Goal: Task Accomplishment & Management: Complete application form

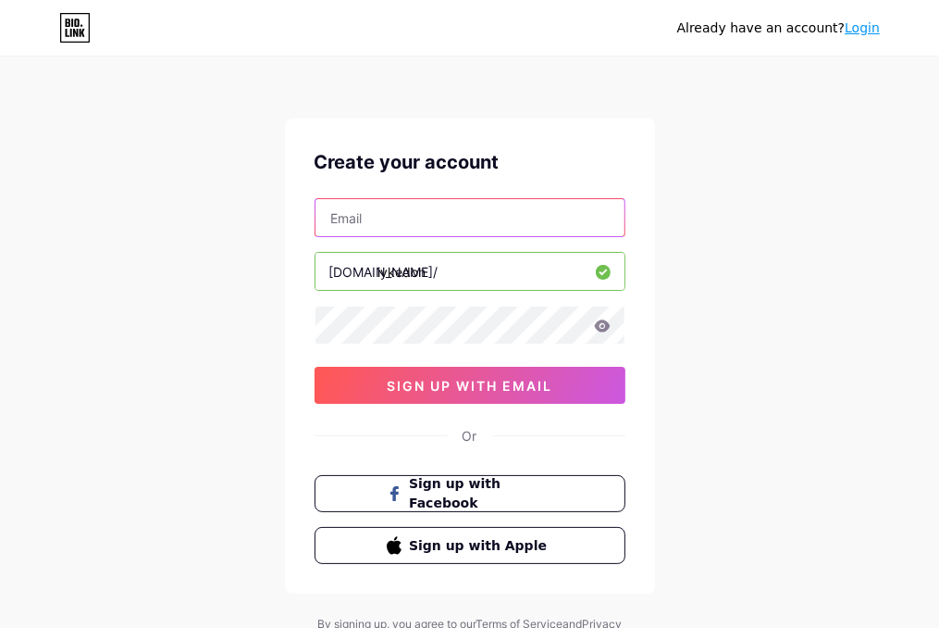
click at [553, 215] on input "text" at bounding box center [470, 217] width 309 height 37
click at [533, 217] on input "[EMAIL_ADDRESS][DOMAIN_NAME]" at bounding box center [470, 217] width 309 height 37
type input "d"
click at [533, 217] on input "text" at bounding box center [470, 217] width 309 height 37
type input "[EMAIL_ADDRESS][DOMAIN_NAME]"
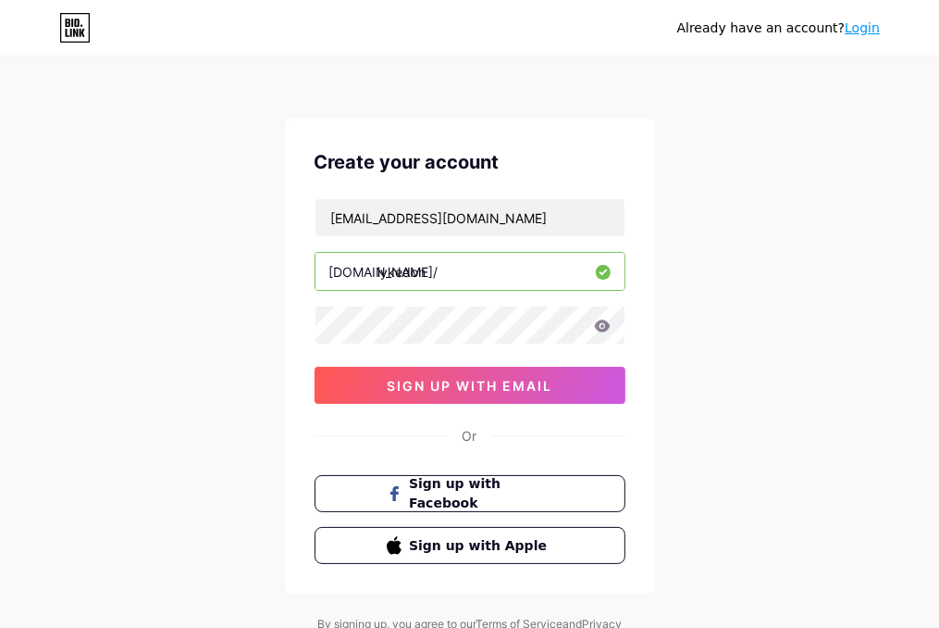
click at [430, 267] on input "iykedon" at bounding box center [470, 271] width 309 height 37
type input "i"
type input "ritacordell"
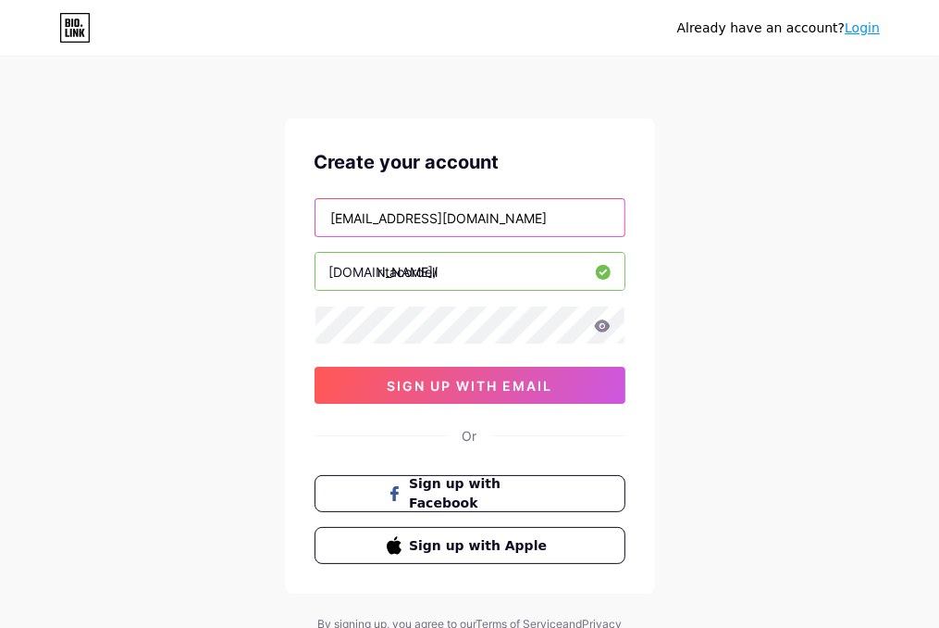
click at [504, 219] on input "[EMAIL_ADDRESS][DOMAIN_NAME]" at bounding box center [470, 217] width 309 height 37
type input "f"
click at [504, 219] on input "text" at bounding box center [470, 217] width 309 height 37
type input "f"
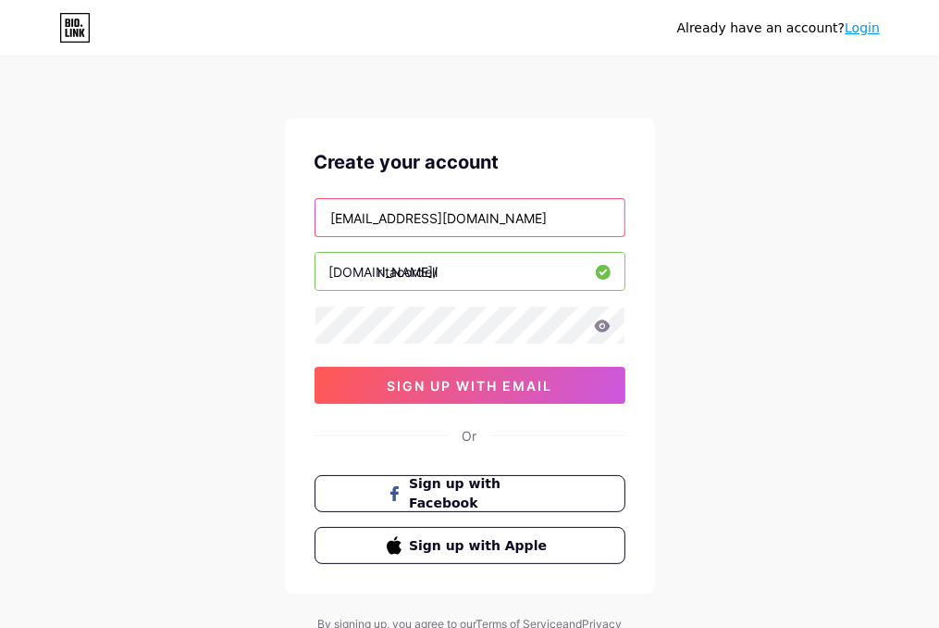
type input "[EMAIL_ADDRESS][DOMAIN_NAME]"
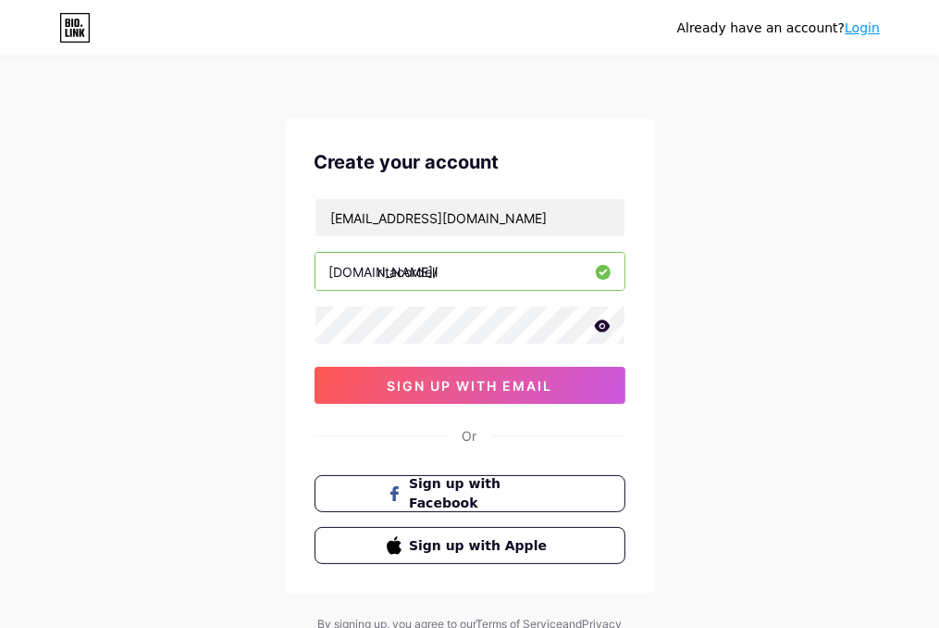
click at [600, 328] on icon at bounding box center [602, 325] width 16 height 12
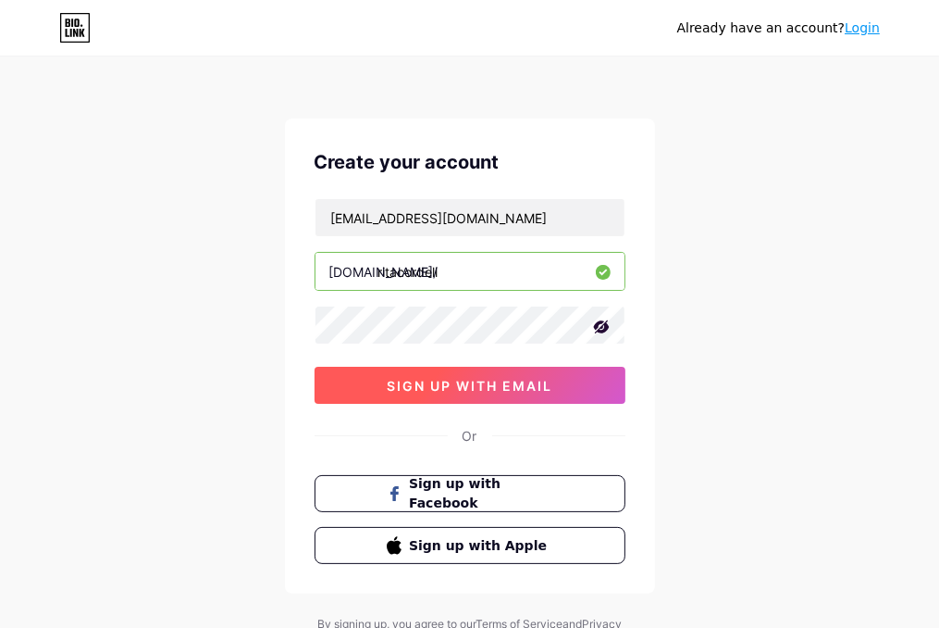
click at [489, 378] on span "sign up with email" at bounding box center [470, 386] width 166 height 16
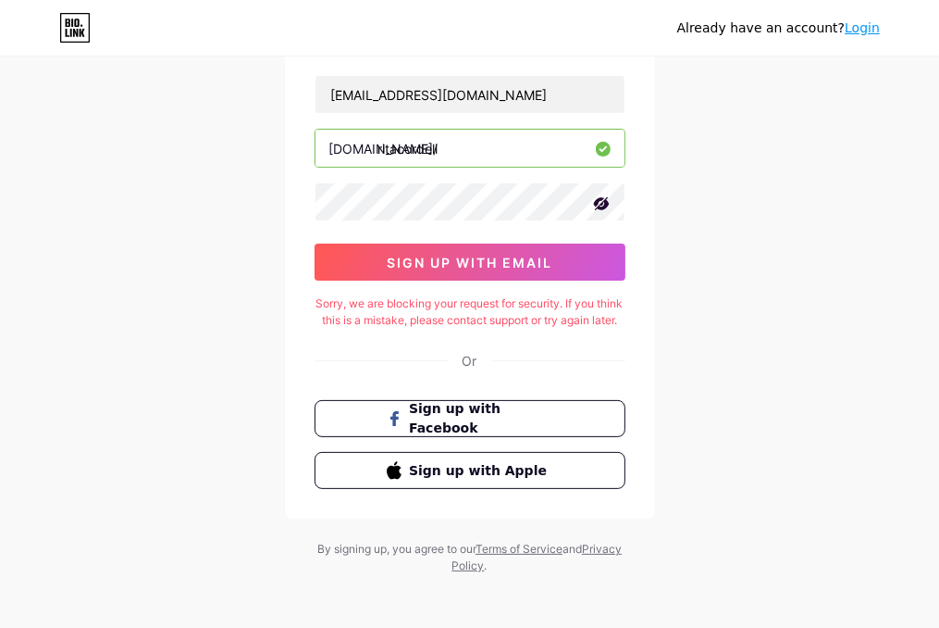
scroll to position [143, 0]
